Goal: Task Accomplishment & Management: Manage account settings

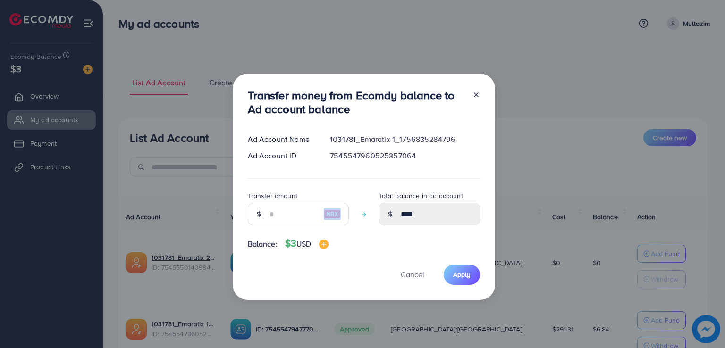
click at [316, 210] on div at bounding box center [332, 214] width 33 height 23
click at [301, 213] on input "number" at bounding box center [292, 214] width 47 height 23
type input "*"
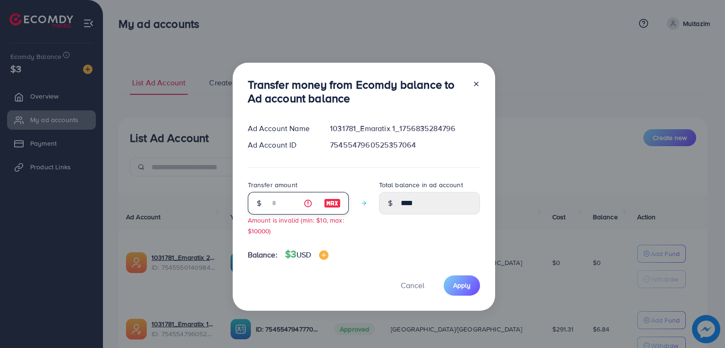
type input "****"
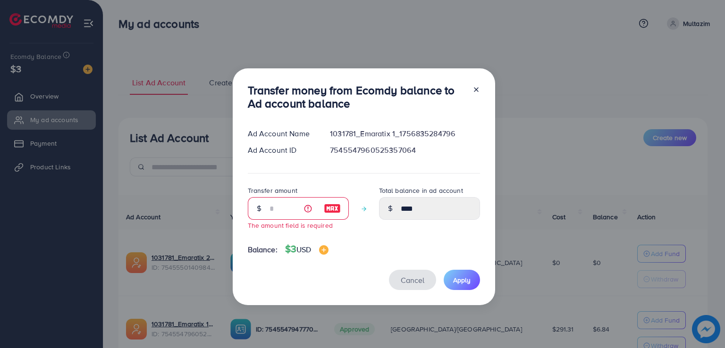
click at [411, 274] on button "Cancel" at bounding box center [412, 280] width 47 height 20
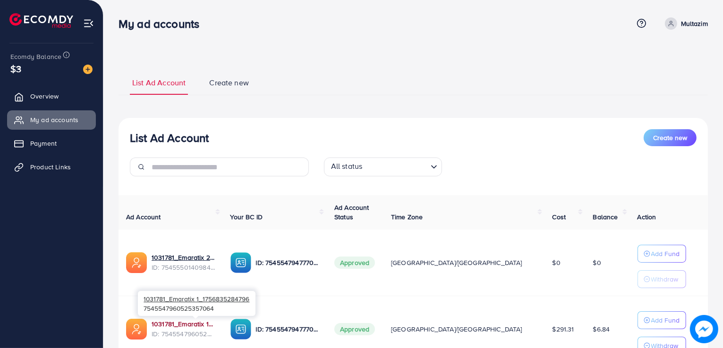
click at [206, 325] on link "1031781_Emaratix 1_1756835284796" at bounding box center [183, 324] width 64 height 9
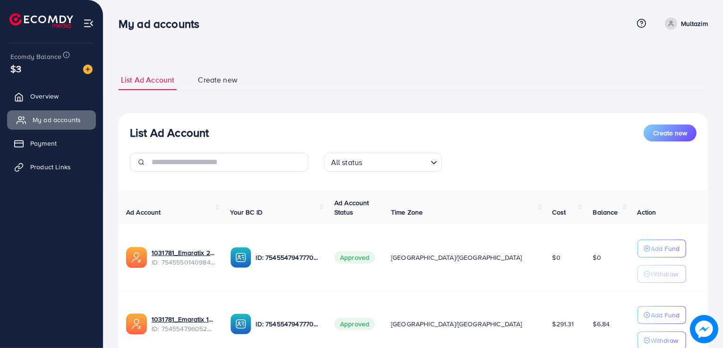
click at [61, 112] on link "My ad accounts" at bounding box center [51, 119] width 89 height 19
click at [44, 95] on span "Overview" at bounding box center [47, 96] width 28 height 9
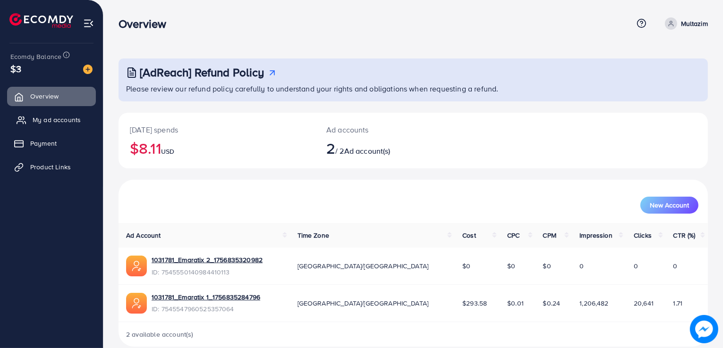
click at [44, 123] on span "My ad accounts" at bounding box center [57, 119] width 48 height 9
